Goal: Information Seeking & Learning: Compare options

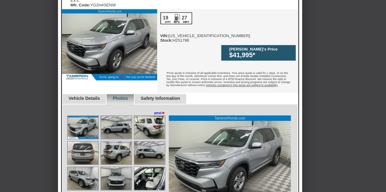
scroll to position [182, 0]
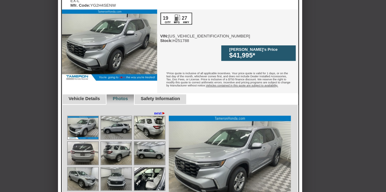
click at [151, 168] on img at bounding box center [149, 179] width 30 height 23
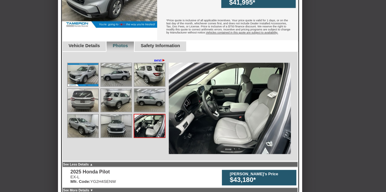
scroll to position [233, 0]
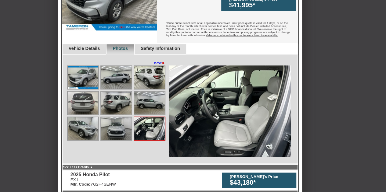
click at [150, 117] on img at bounding box center [149, 128] width 30 height 23
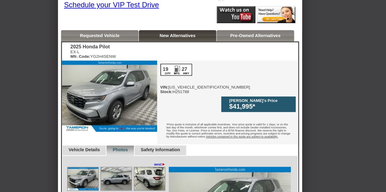
scroll to position [127, 0]
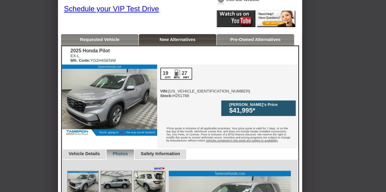
click at [172, 39] on link "New Alternatives" at bounding box center [177, 39] width 36 height 5
